Goal: Information Seeking & Learning: Learn about a topic

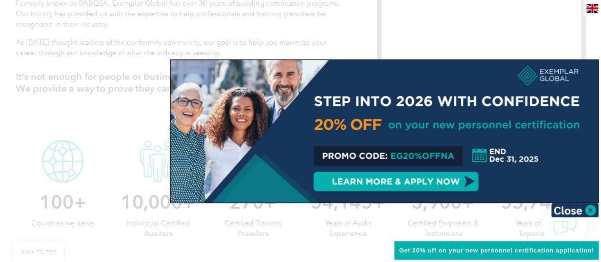
scroll to position [387, 0]
click at [591, 210] on img at bounding box center [575, 210] width 48 height 14
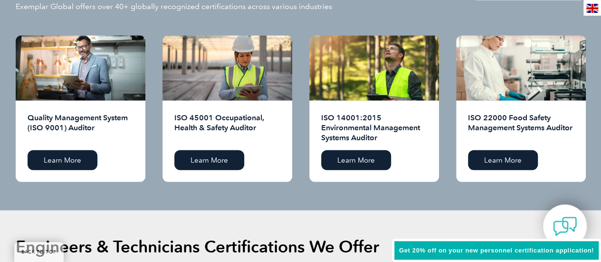
scroll to position [996, 0]
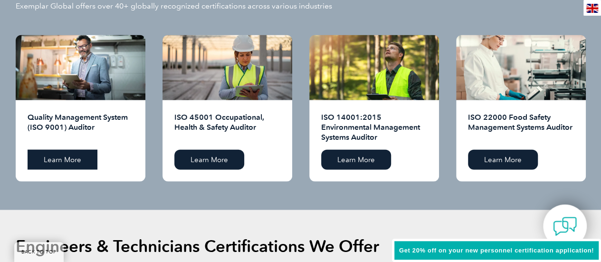
click at [40, 156] on link "Learn More" at bounding box center [63, 160] width 70 height 20
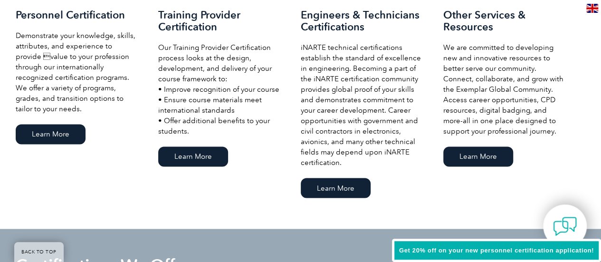
scroll to position [715, 0]
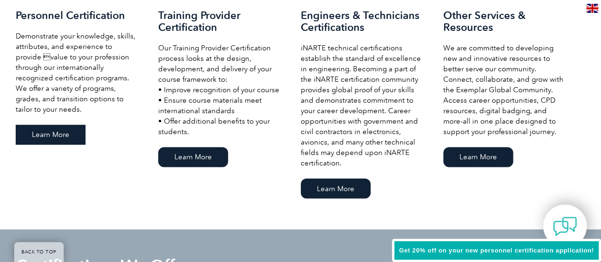
click at [47, 133] on link "Learn More" at bounding box center [51, 135] width 70 height 20
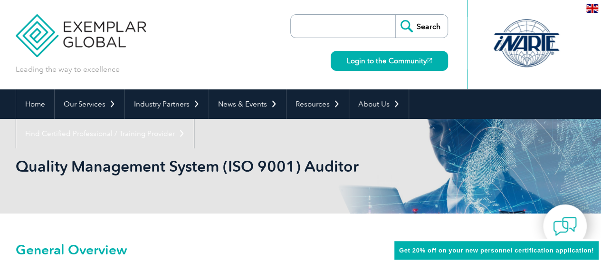
scroll to position [151, 0]
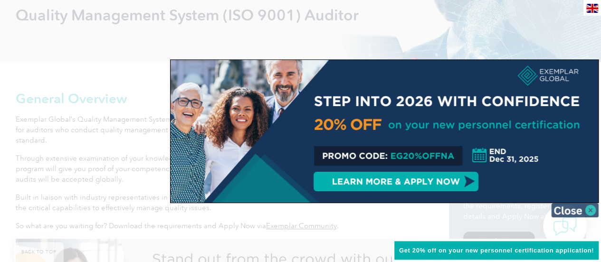
click at [575, 205] on img at bounding box center [575, 210] width 48 height 14
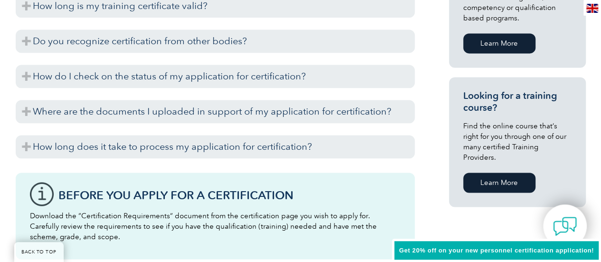
scroll to position [650, 0]
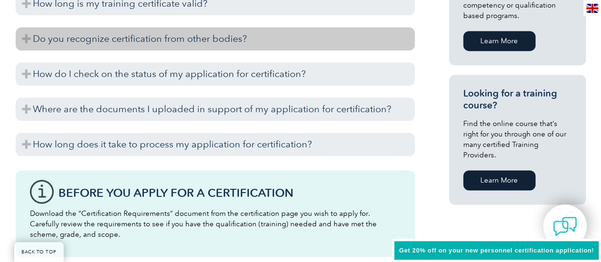
click at [289, 39] on h3 "Do you recognize certification from other bodies?" at bounding box center [215, 38] width 399 height 23
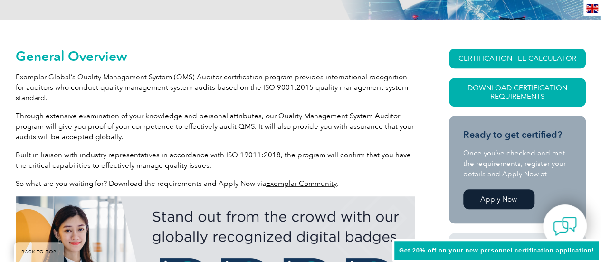
scroll to position [194, 0]
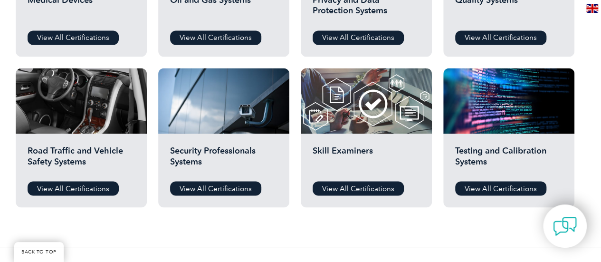
scroll to position [744, 0]
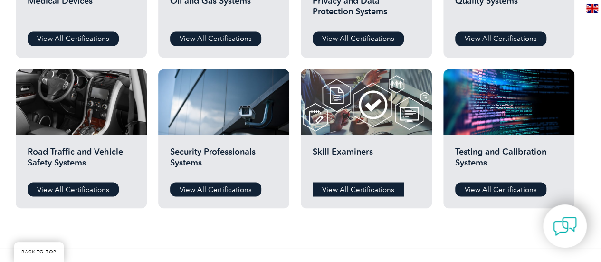
click at [351, 189] on link "View All Certifications" at bounding box center [358, 189] width 91 height 14
